Goal: Register for event/course

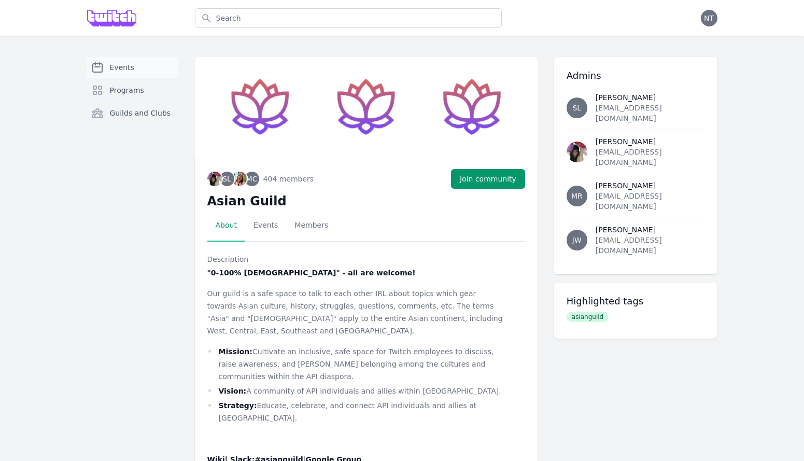
click at [113, 62] on span "Events" at bounding box center [122, 67] width 24 height 10
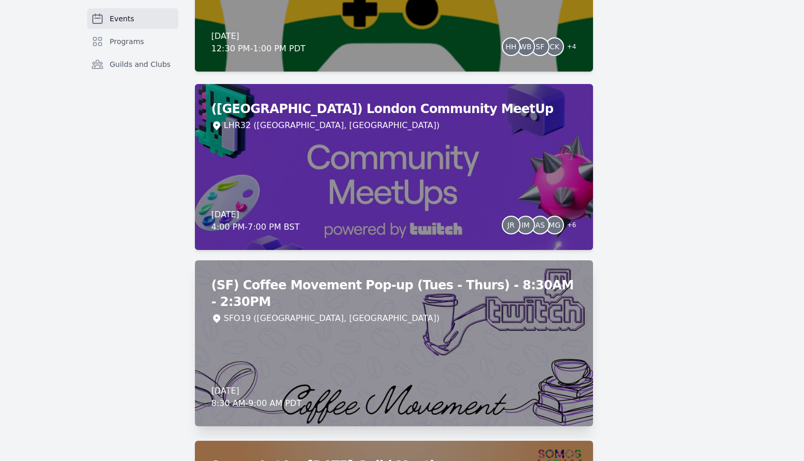
scroll to position [697, 0]
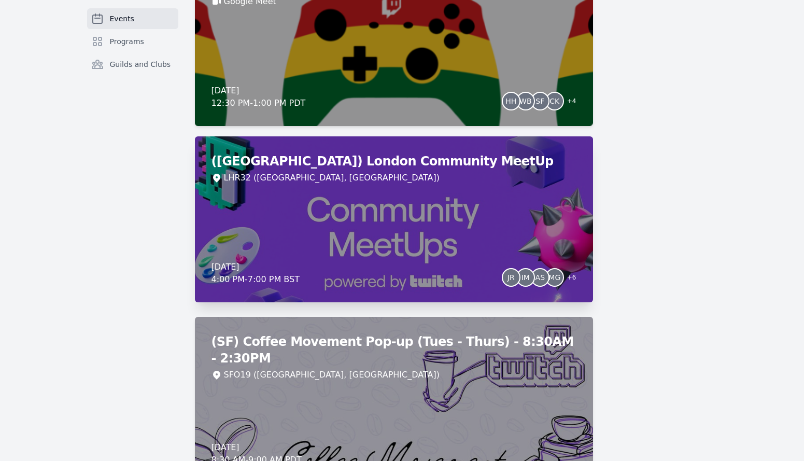
click at [386, 198] on div "([GEOGRAPHIC_DATA]) London Community MeetUp LHR32 ([GEOGRAPHIC_DATA], [GEOGRAPH…" at bounding box center [394, 219] width 398 height 166
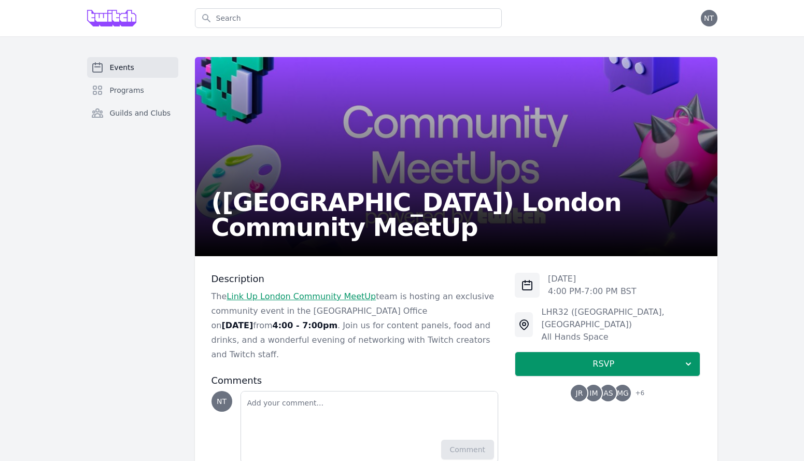
click at [642, 387] on span "+ 6" at bounding box center [637, 394] width 16 height 15
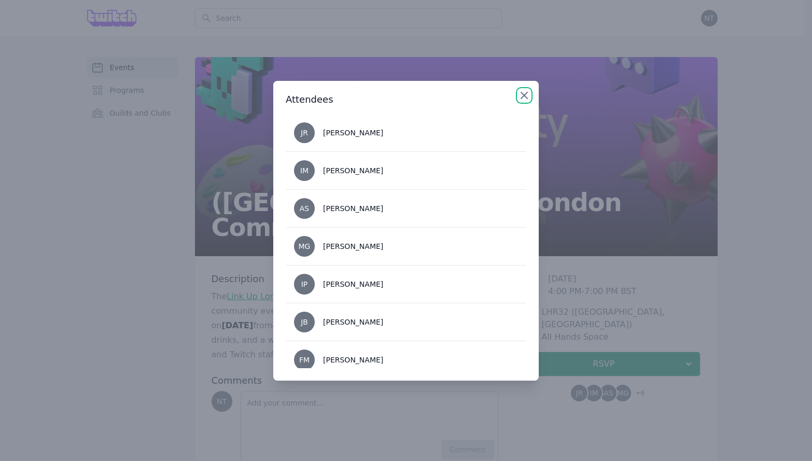
click at [519, 96] on icon "button" at bounding box center [524, 95] width 12 height 12
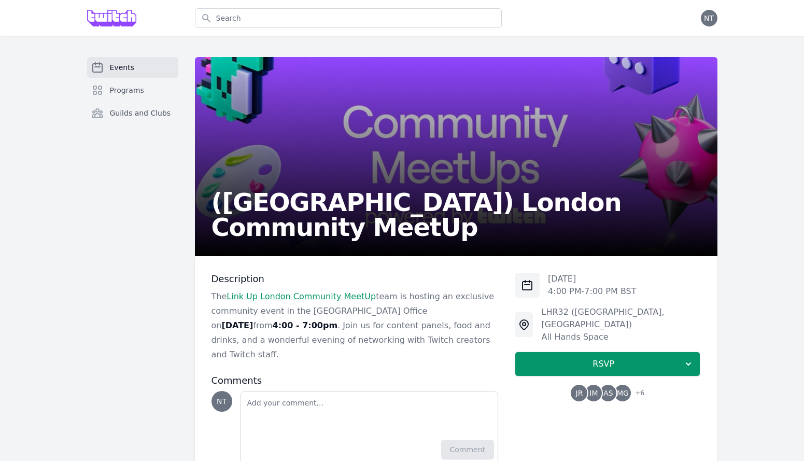
click at [333, 339] on p "The Link Up London Community MeetUp team is hosting an exclusive community even…" at bounding box center [355, 325] width 287 height 73
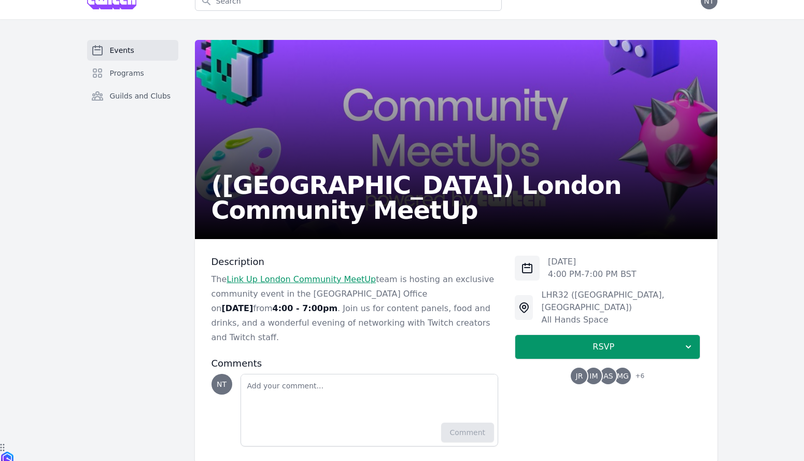
scroll to position [6, 0]
